Goal: Navigation & Orientation: Find specific page/section

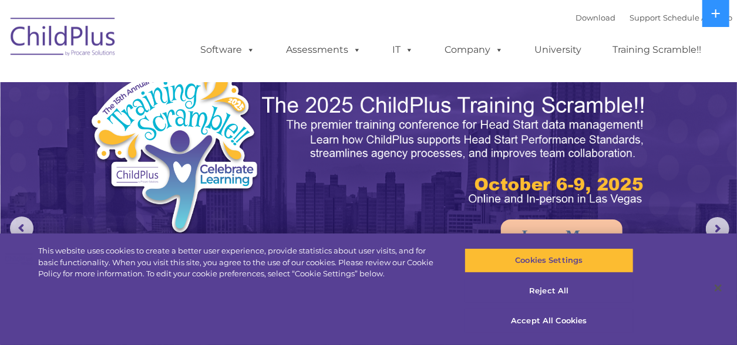
select select "MEDIUM"
click at [517, 318] on button "Accept All Cookies" at bounding box center [550, 321] width 170 height 25
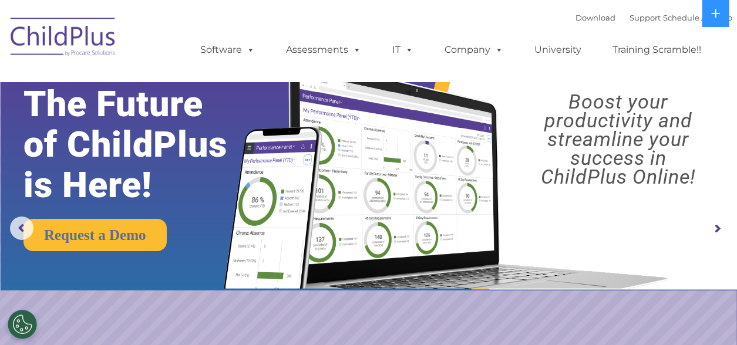
scroll to position [302, 0]
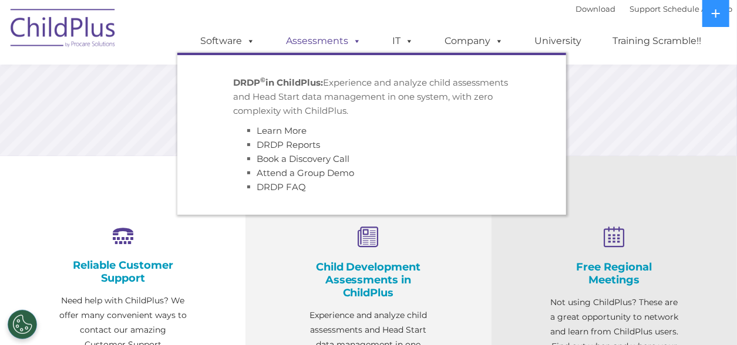
click at [319, 41] on link "Assessments" at bounding box center [324, 41] width 99 height 24
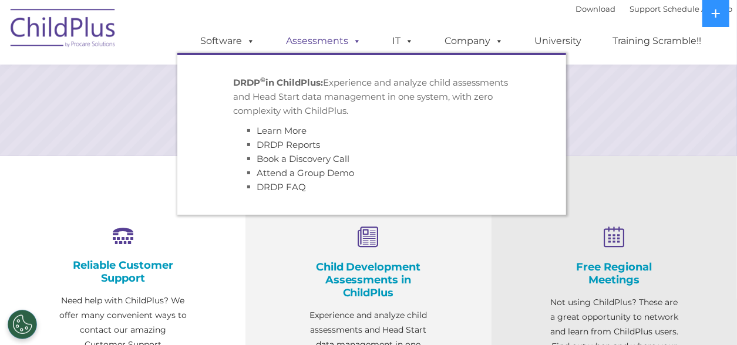
click at [319, 41] on link "Assessments" at bounding box center [324, 41] width 99 height 24
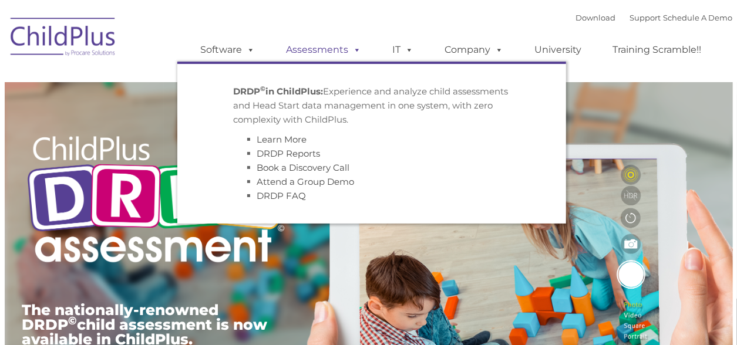
type input ""
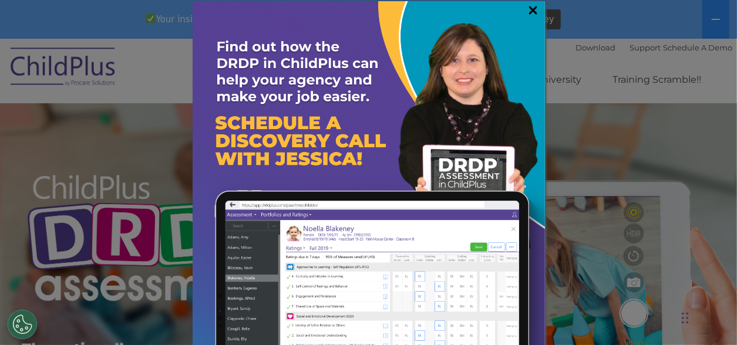
click at [527, 6] on link "×" at bounding box center [534, 10] width 14 height 12
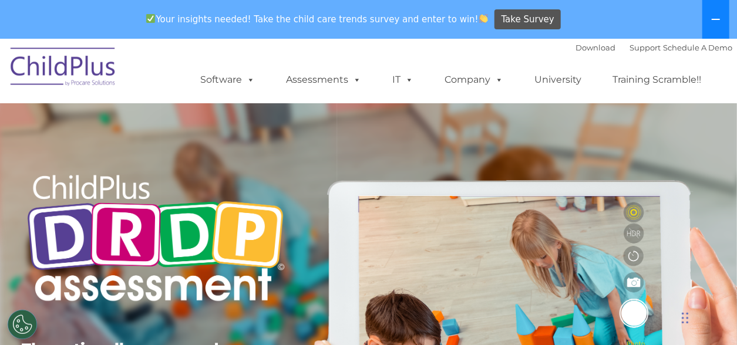
click at [717, 19] on icon at bounding box center [716, 19] width 8 height 1
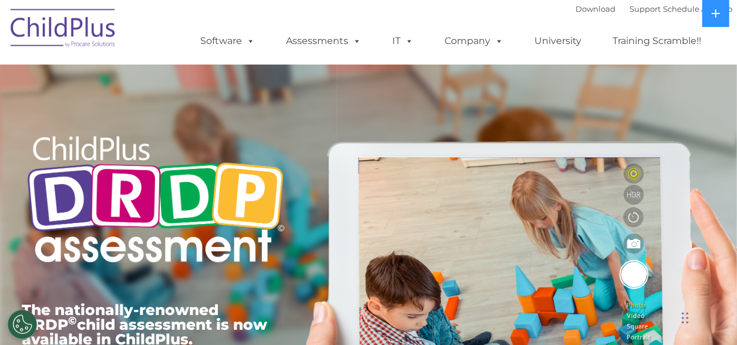
click at [722, 41] on ul "Software ChildPlus: The original and most widely-used Head Start data managemen…" at bounding box center [455, 41] width 556 height 47
